Goal: Transaction & Acquisition: Purchase product/service

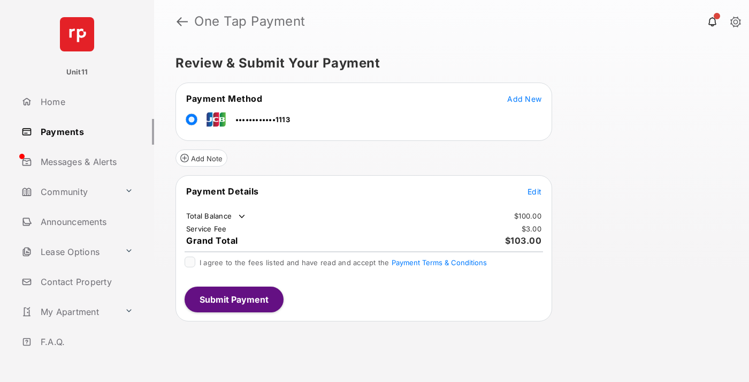
click at [535, 191] on span "Edit" at bounding box center [535, 191] width 14 height 9
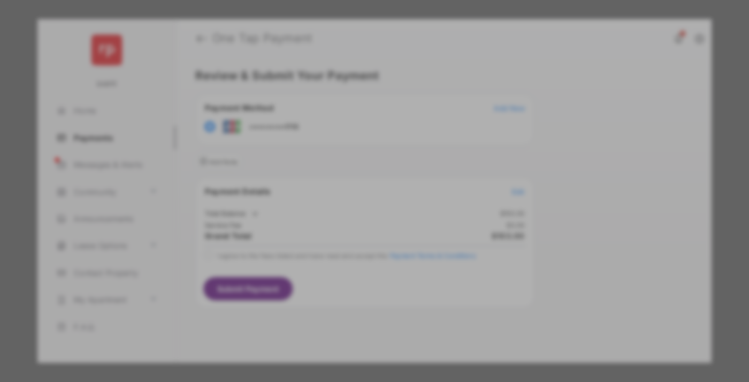
click at [355, 212] on div "Other Amount" at bounding box center [354, 215] width 173 height 18
type input "****"
click at [338, 287] on button "Save" at bounding box center [338, 283] width 54 height 26
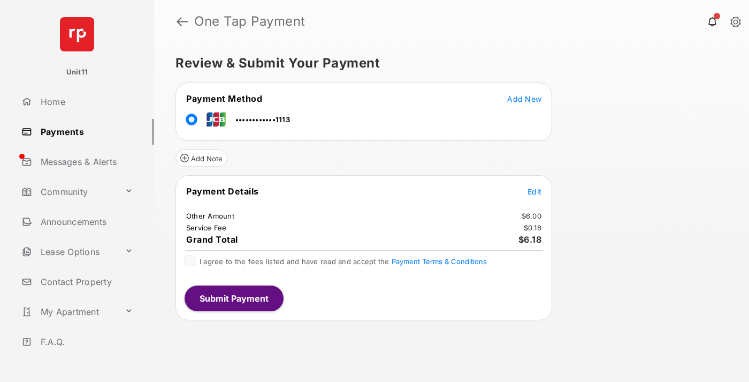
click at [535, 191] on span "Edit" at bounding box center [535, 191] width 14 height 9
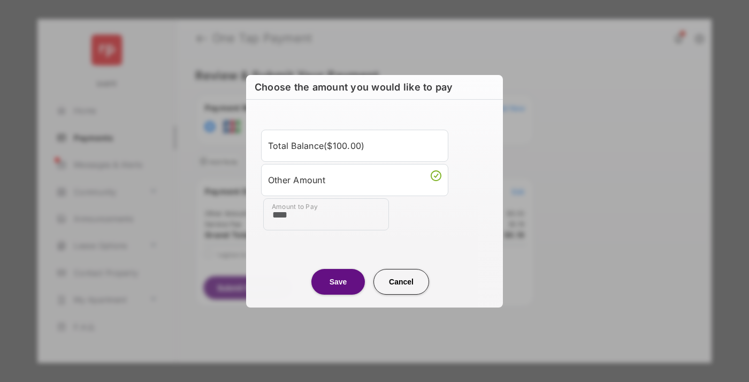
click at [338, 281] on button "Save" at bounding box center [338, 282] width 54 height 26
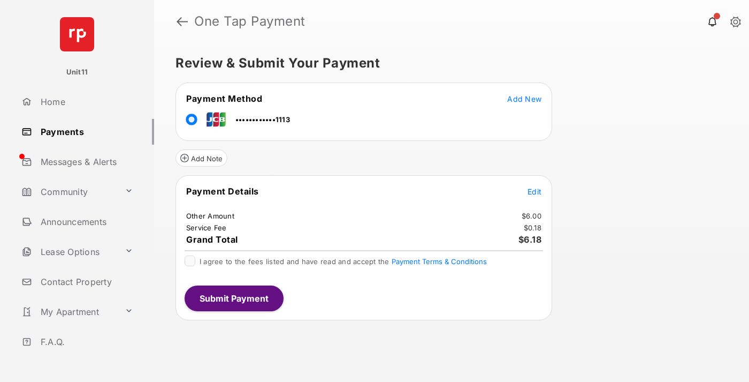
click at [233, 298] on button "Submit Payment" at bounding box center [234, 298] width 99 height 26
